Goal: Navigation & Orientation: Understand site structure

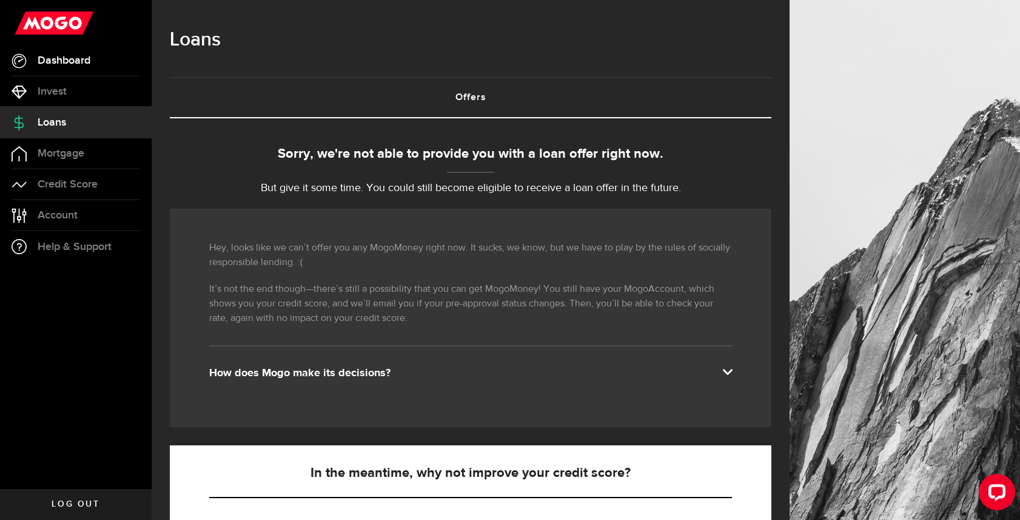
click at [70, 64] on span "Dashboard" at bounding box center [64, 60] width 53 height 11
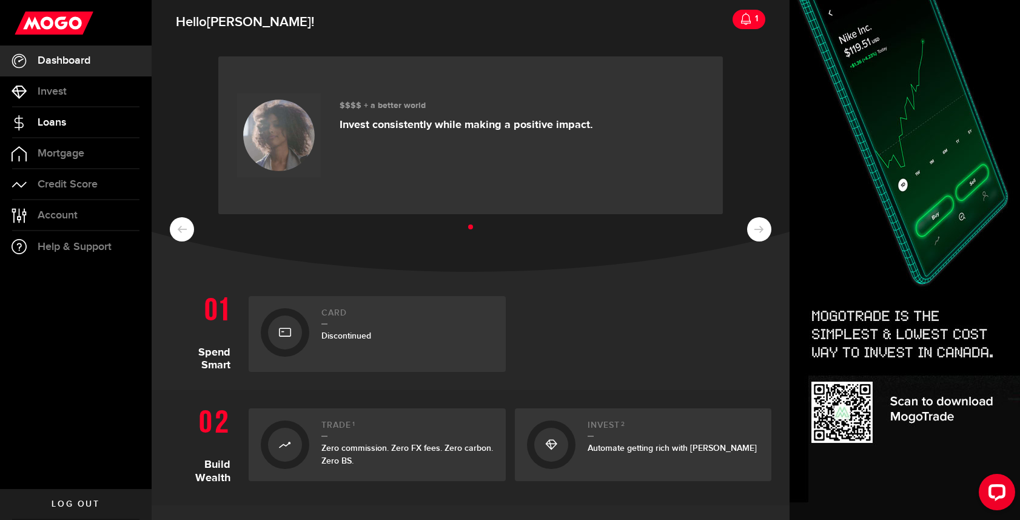
click at [55, 121] on span "Loans" at bounding box center [52, 122] width 29 height 11
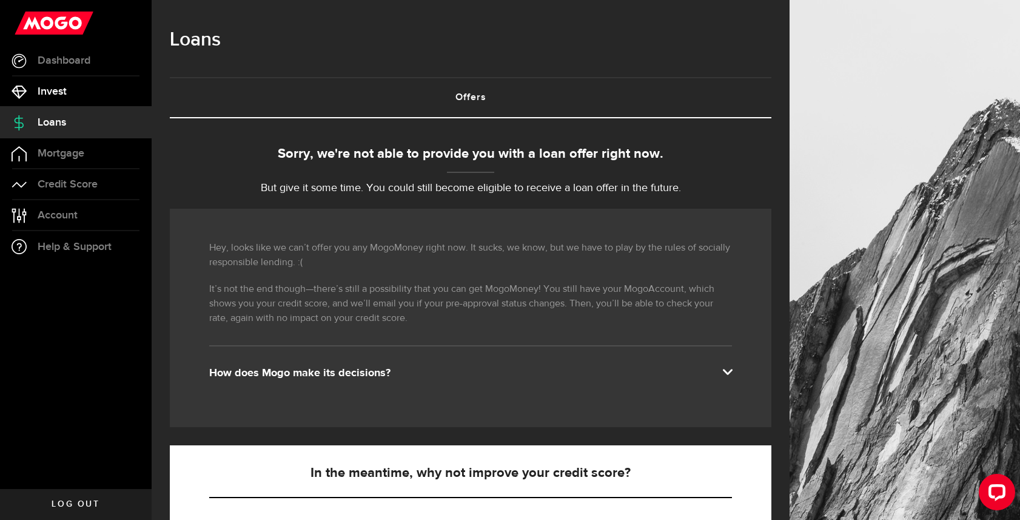
click at [64, 98] on link "Invest" at bounding box center [76, 91] width 152 height 30
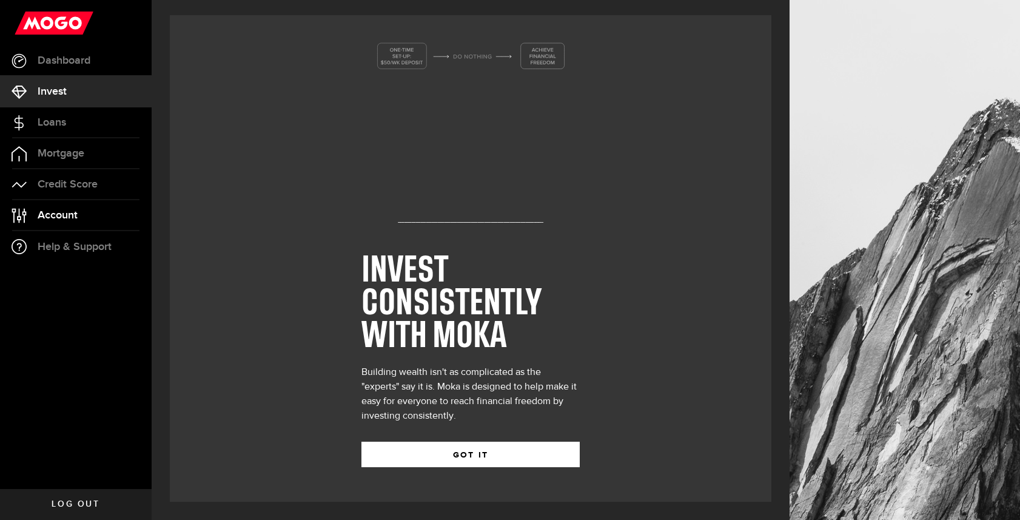
click at [73, 211] on span "Account" at bounding box center [58, 215] width 40 height 11
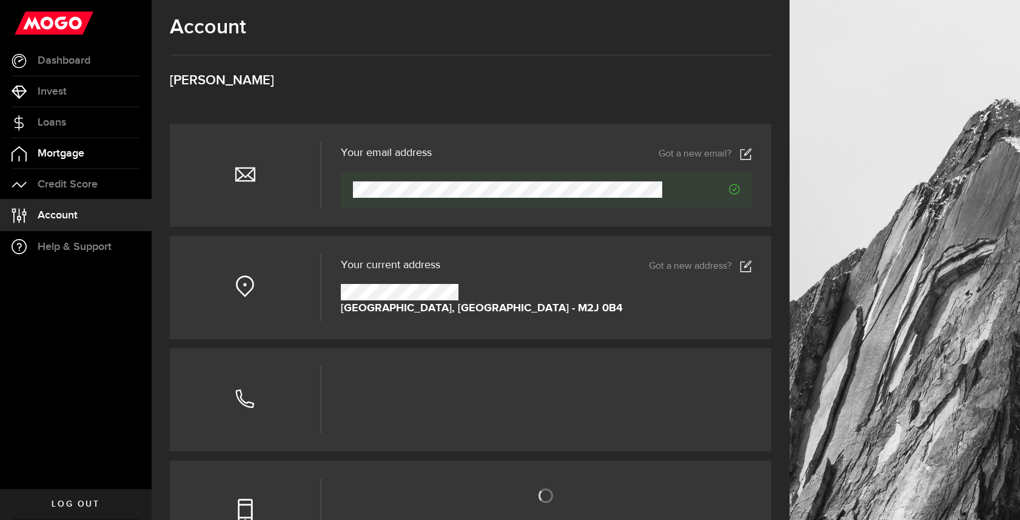
click at [76, 167] on link "Mortgage" at bounding box center [76, 153] width 152 height 30
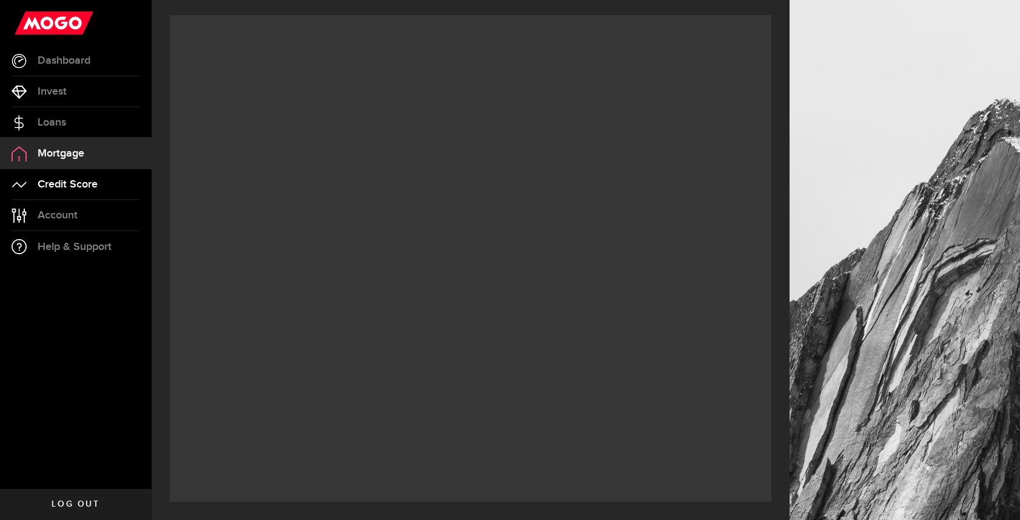
click at [86, 183] on span "Credit Score" at bounding box center [68, 184] width 60 height 11
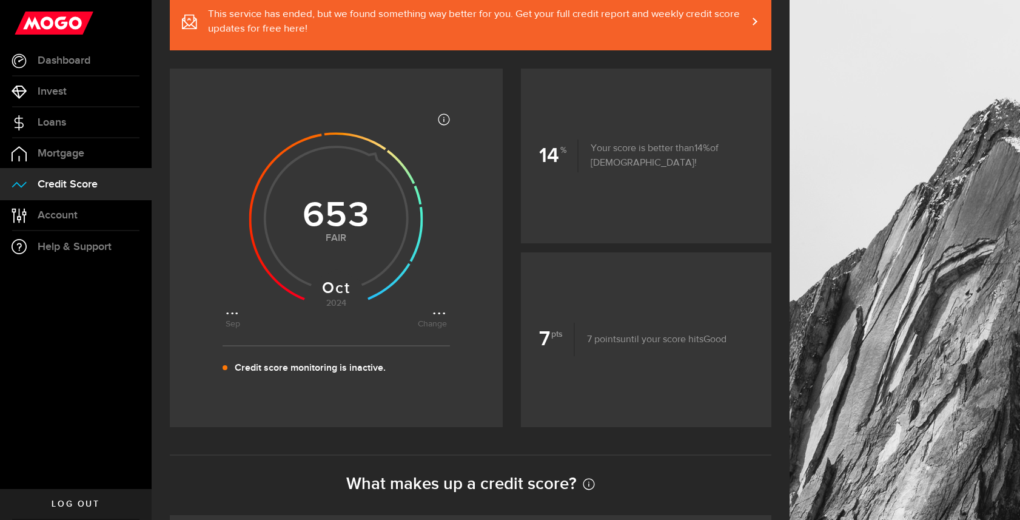
scroll to position [92, 0]
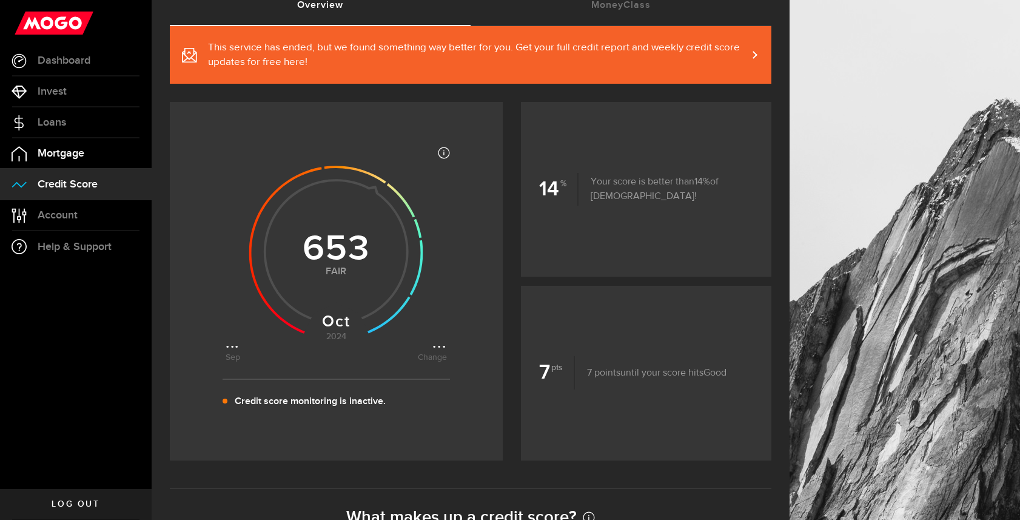
click at [69, 151] on span "Mortgage" at bounding box center [61, 153] width 47 height 11
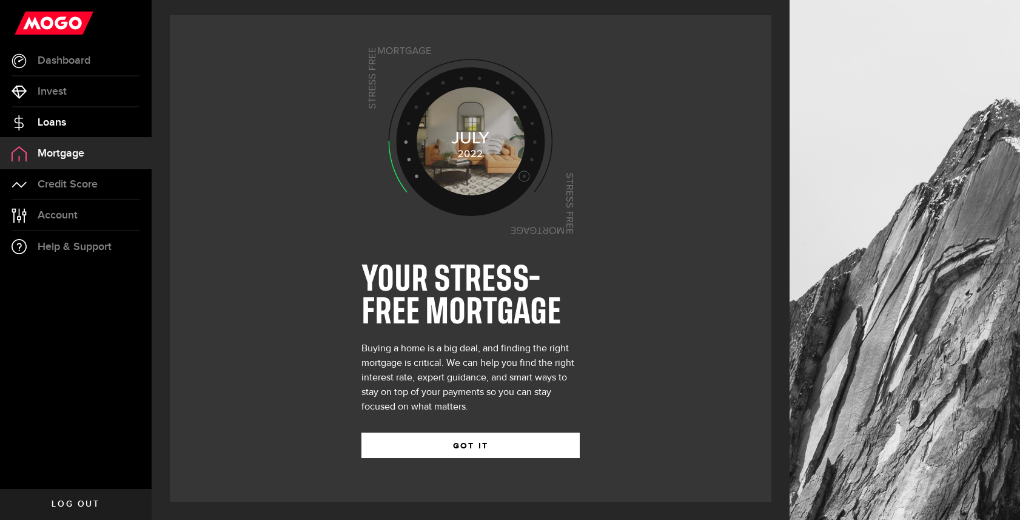
click at [55, 117] on span "Loans" at bounding box center [52, 122] width 29 height 11
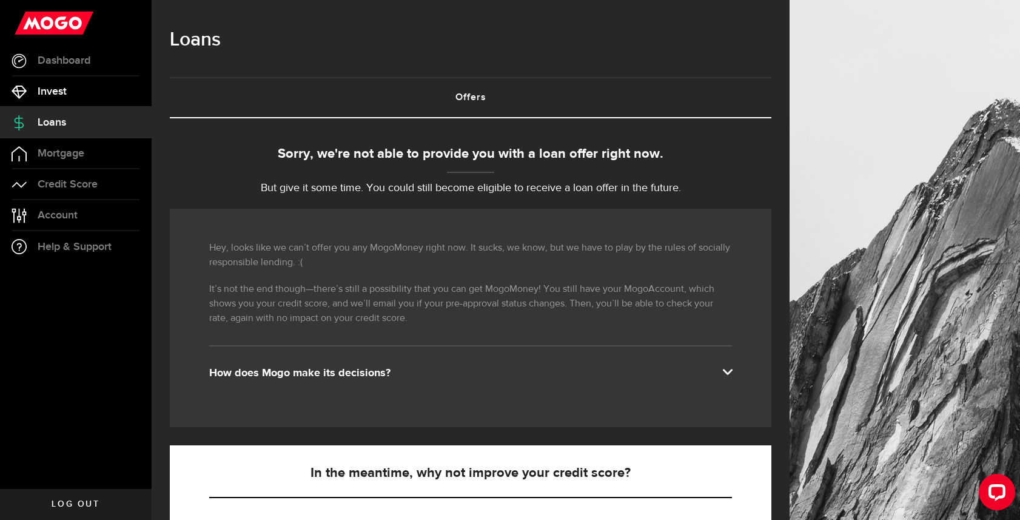
click at [53, 95] on span "Invest" at bounding box center [52, 91] width 29 height 11
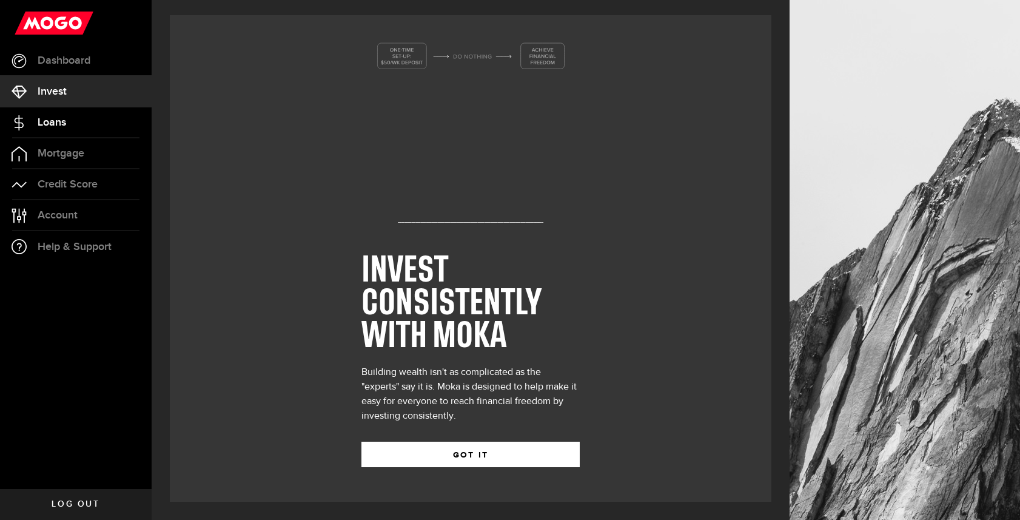
click at [55, 121] on span "Loans" at bounding box center [52, 122] width 29 height 11
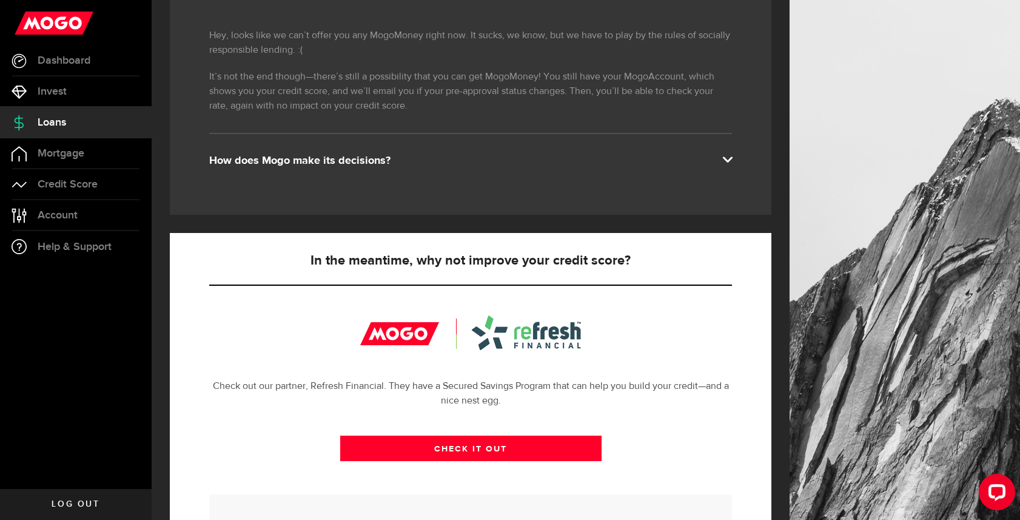
scroll to position [109, 0]
